Goal: Find contact information: Find contact information

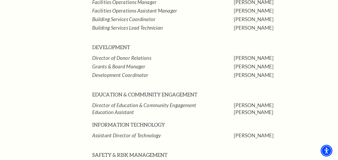
scroll to position [728, 0]
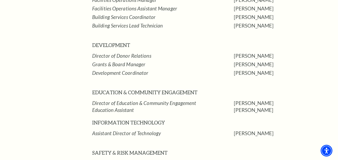
click at [248, 107] on td "Lindsey Nelson" at bounding box center [295, 110] width 123 height 6
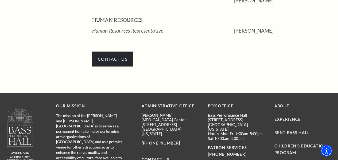
scroll to position [915, 0]
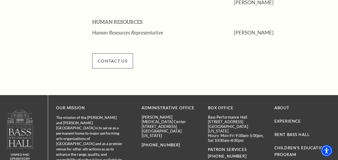
click at [107, 53] on span "CONTACT US" at bounding box center [112, 60] width 41 height 15
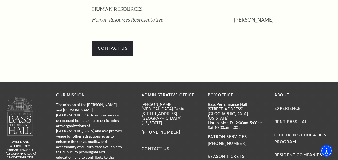
scroll to position [930, 0]
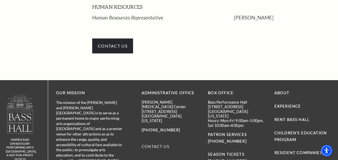
click at [153, 144] on link "Contact Us" at bounding box center [156, 146] width 28 height 5
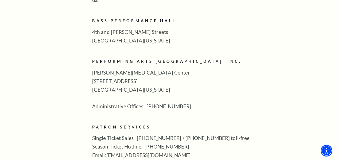
scroll to position [210, 0]
